Goal: Information Seeking & Learning: Learn about a topic

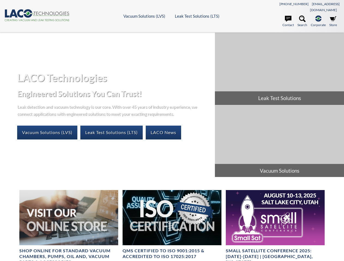
select select "Language Translate Widget"
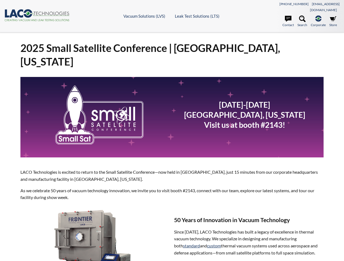
select select "Language Translate Widget"
